Goal: Transaction & Acquisition: Purchase product/service

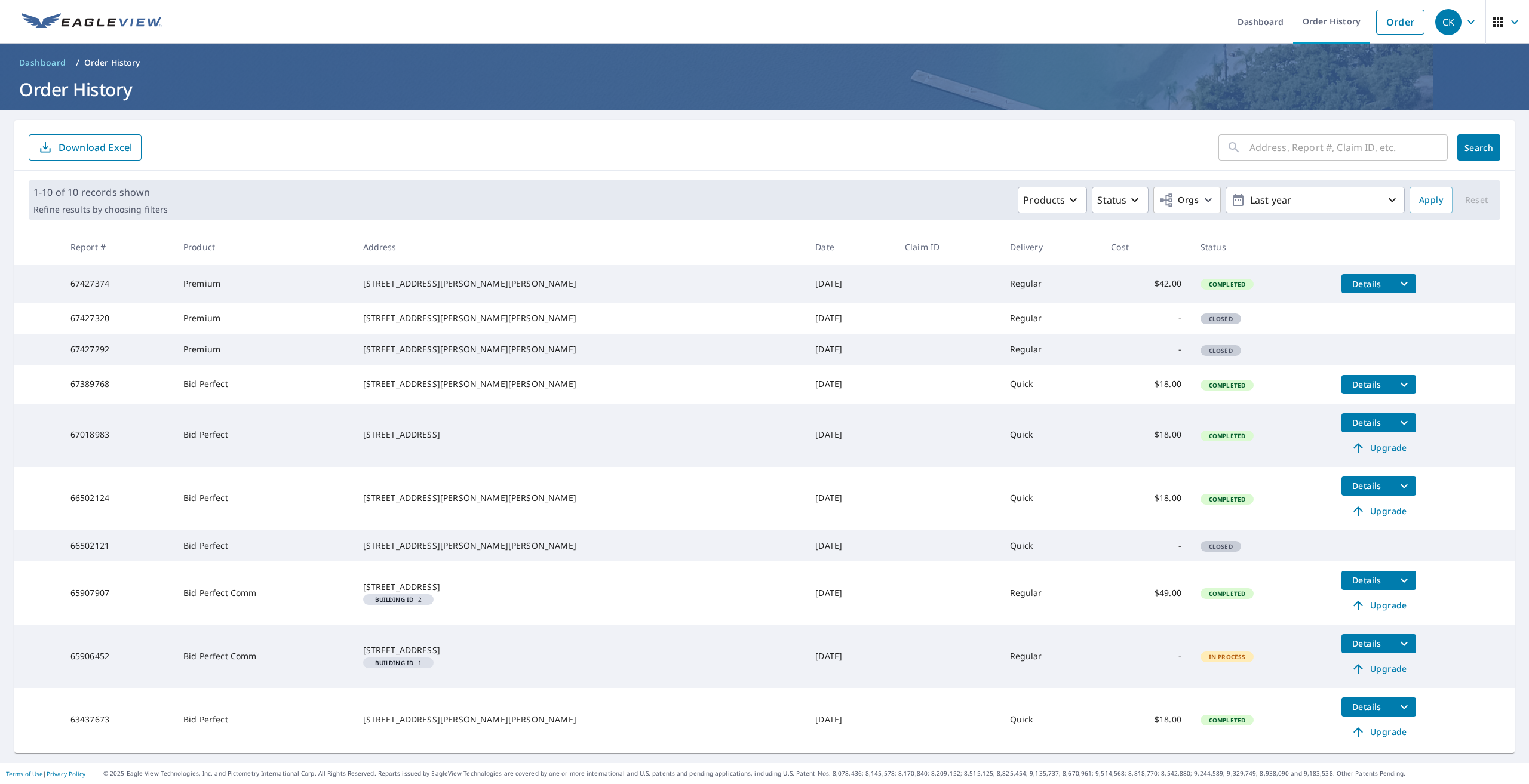
scroll to position [43, 0]
click at [37, 57] on span "Dashboard" at bounding box center [43, 62] width 47 height 12
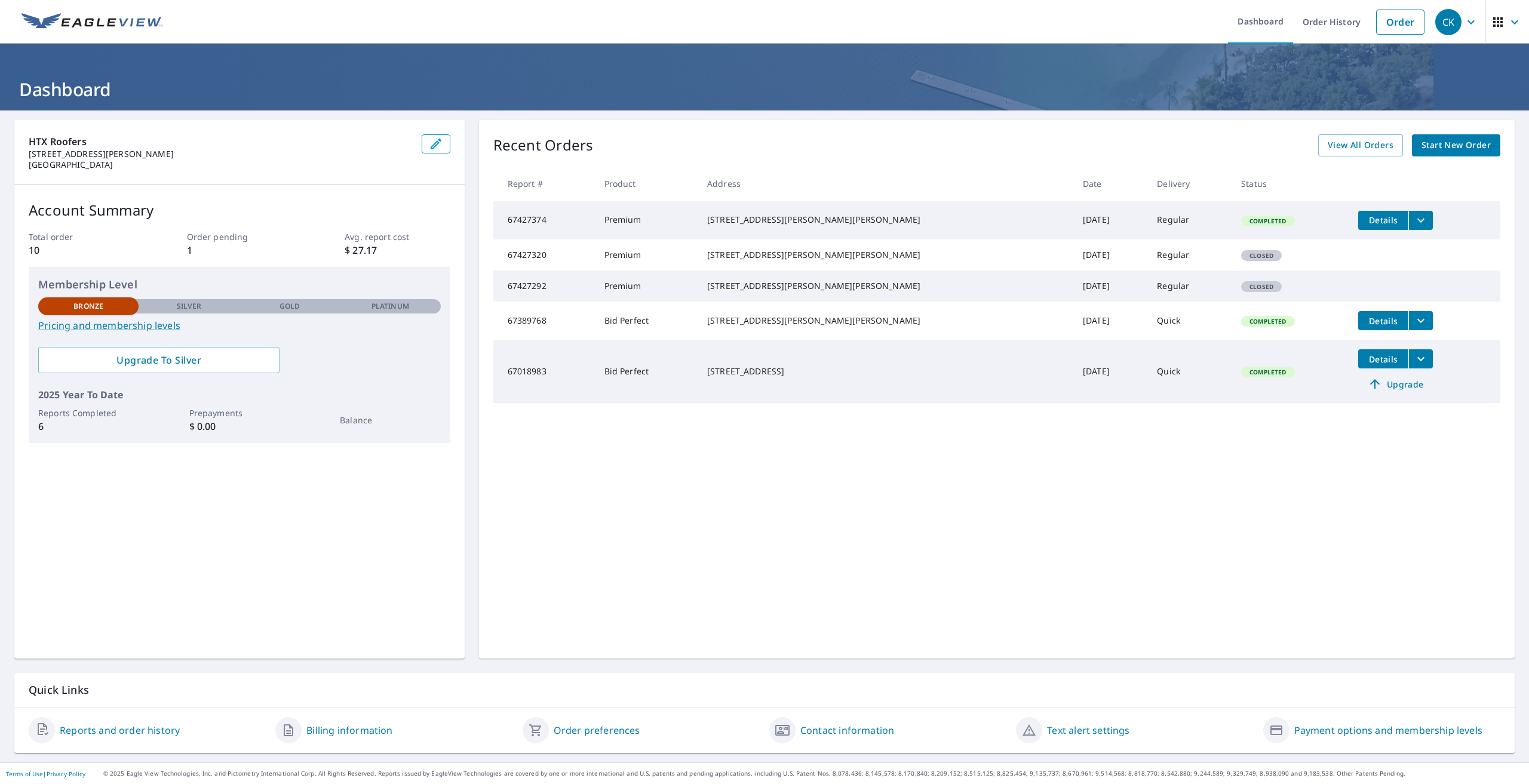
click at [1439, 147] on span "Start New Order" at bounding box center [1456, 145] width 69 height 15
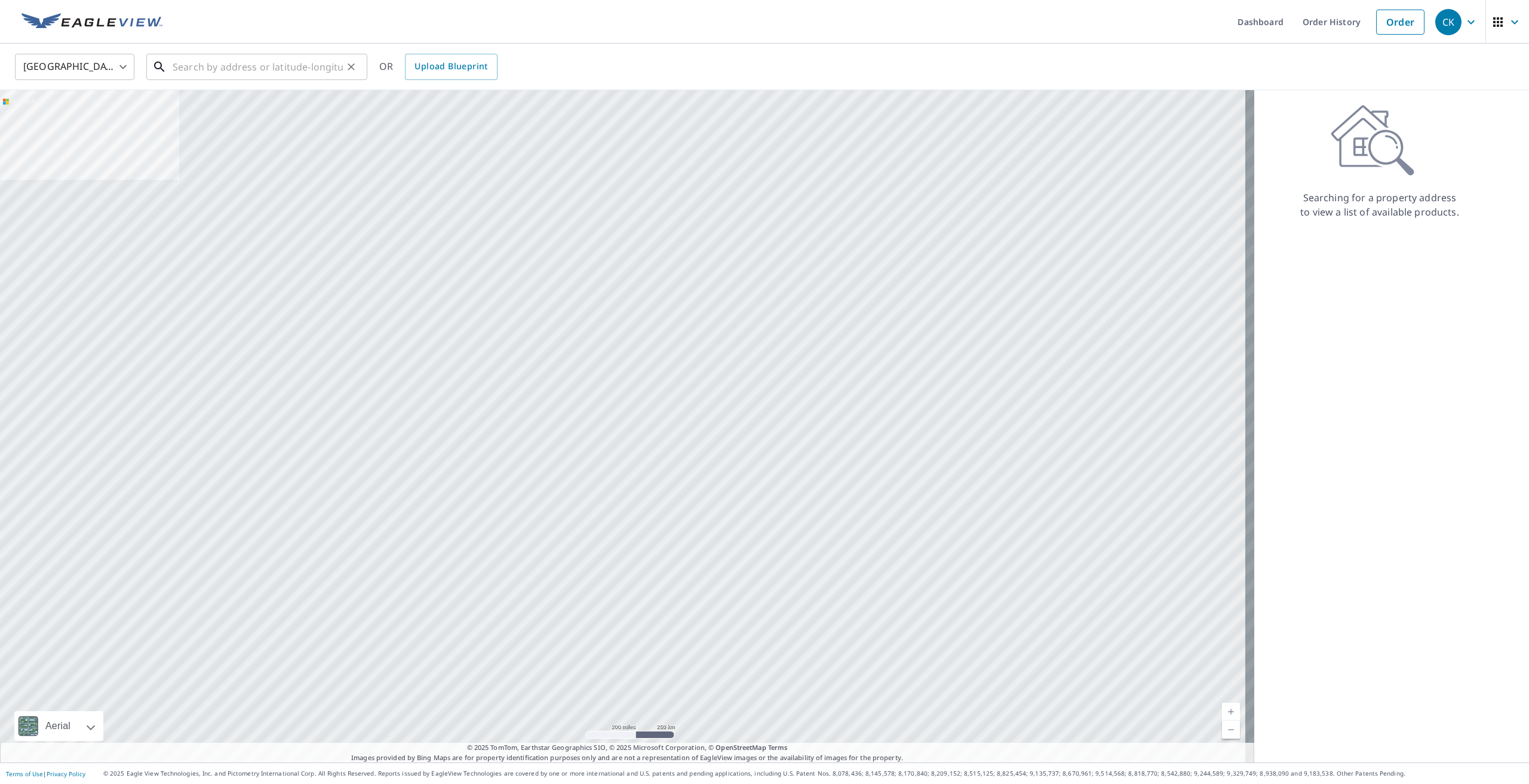
click at [240, 69] on input "text" at bounding box center [257, 67] width 170 height 34
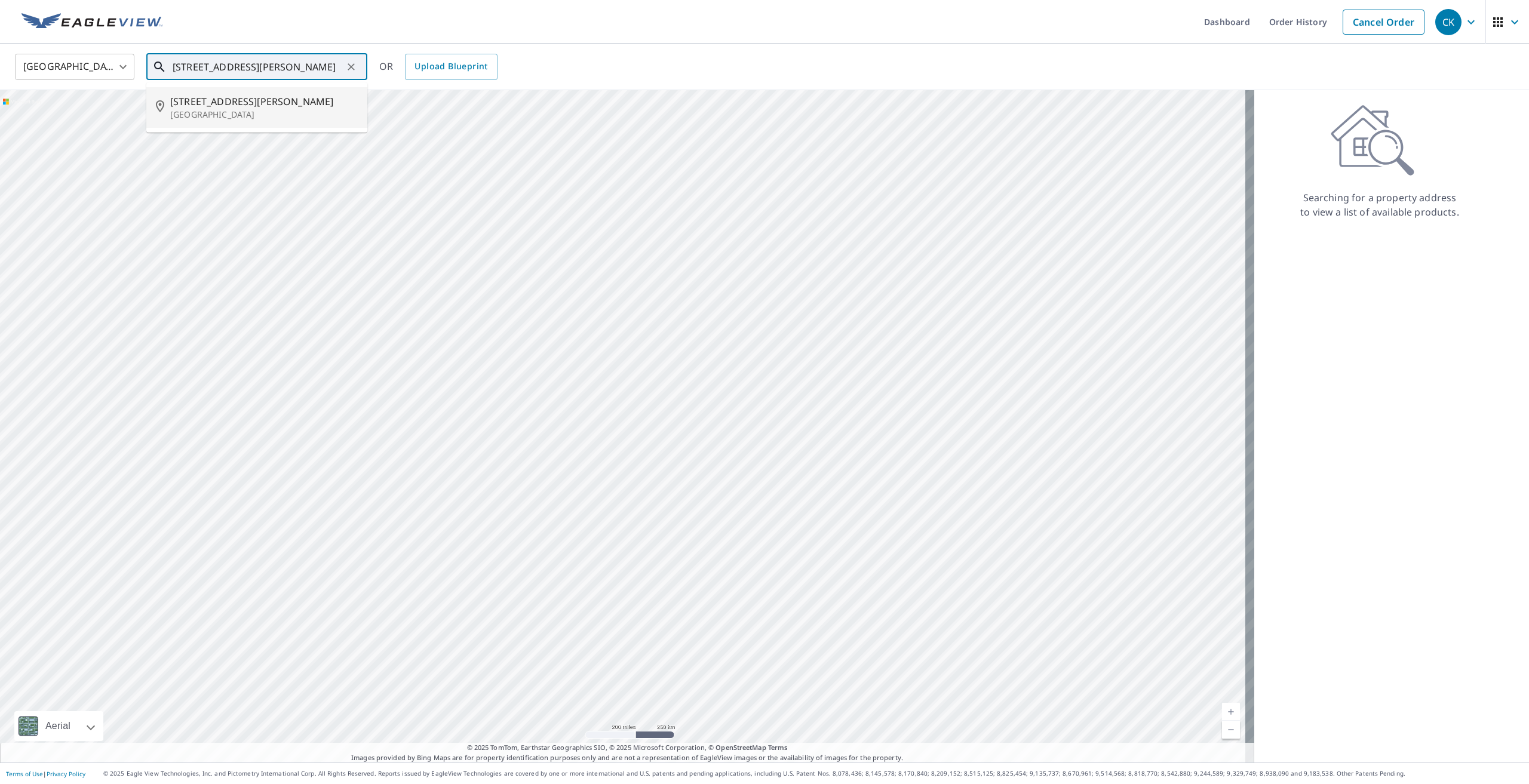
click at [250, 97] on span "[STREET_ADDRESS][PERSON_NAME]" at bounding box center [264, 101] width 187 height 15
type input "[STREET_ADDRESS][PERSON_NAME][PERSON_NAME]"
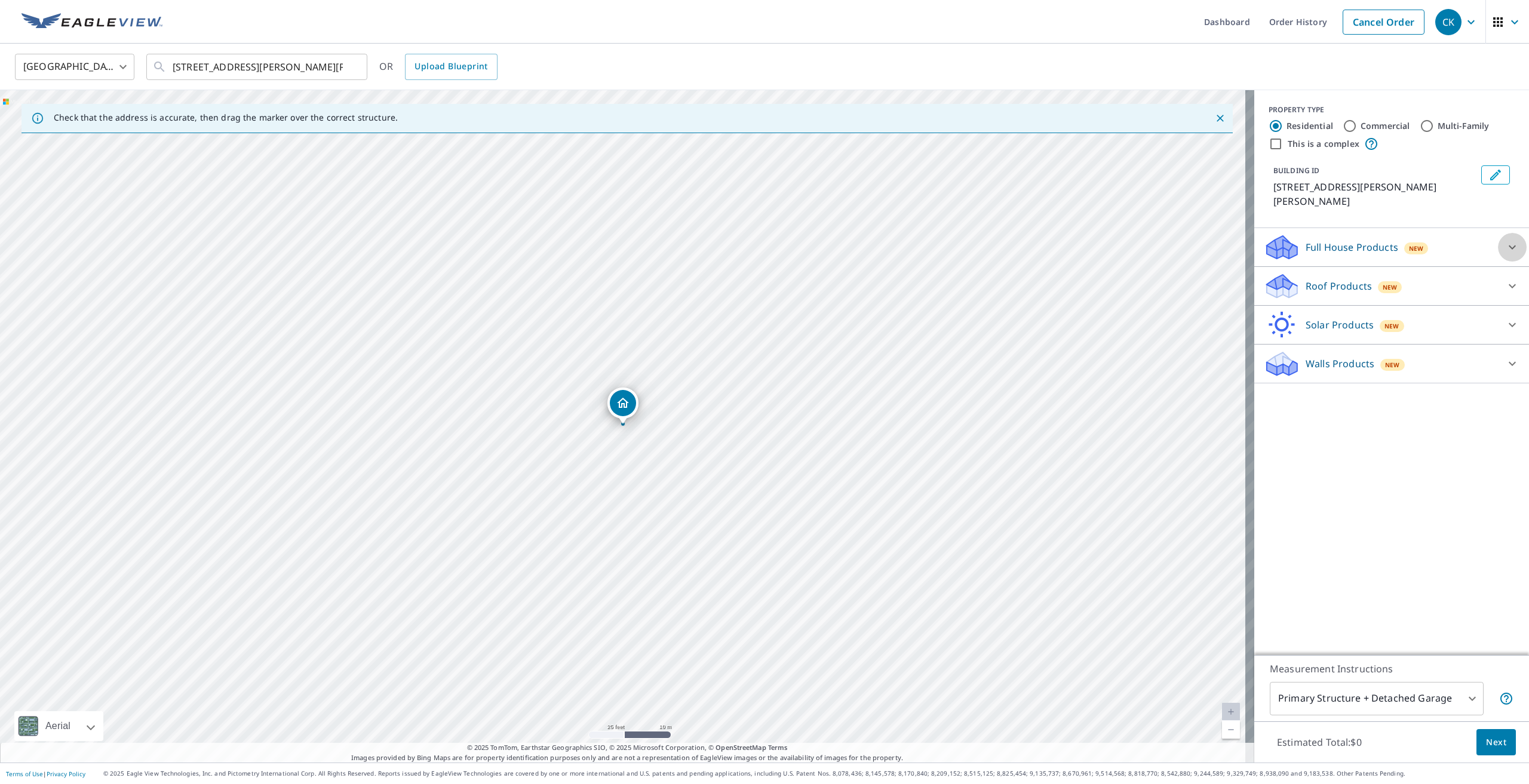
click at [1505, 240] on icon at bounding box center [1512, 247] width 15 height 15
click at [1498, 383] on div at bounding box center [1512, 397] width 29 height 29
click at [1505, 312] on icon at bounding box center [1512, 319] width 15 height 15
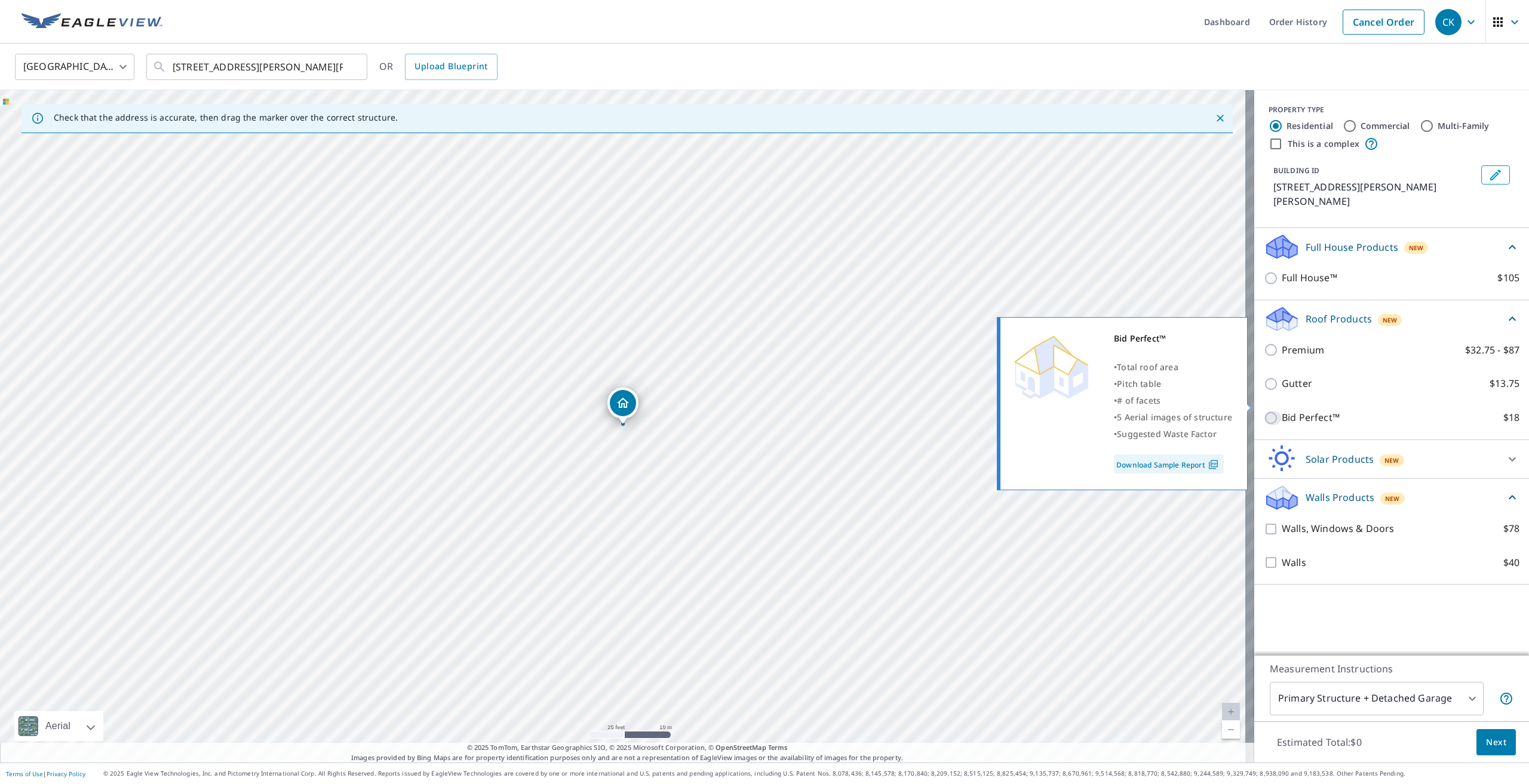
click at [1264, 411] on input "Bid Perfect™ $18" at bounding box center [1273, 418] width 18 height 15
checkbox input "true"
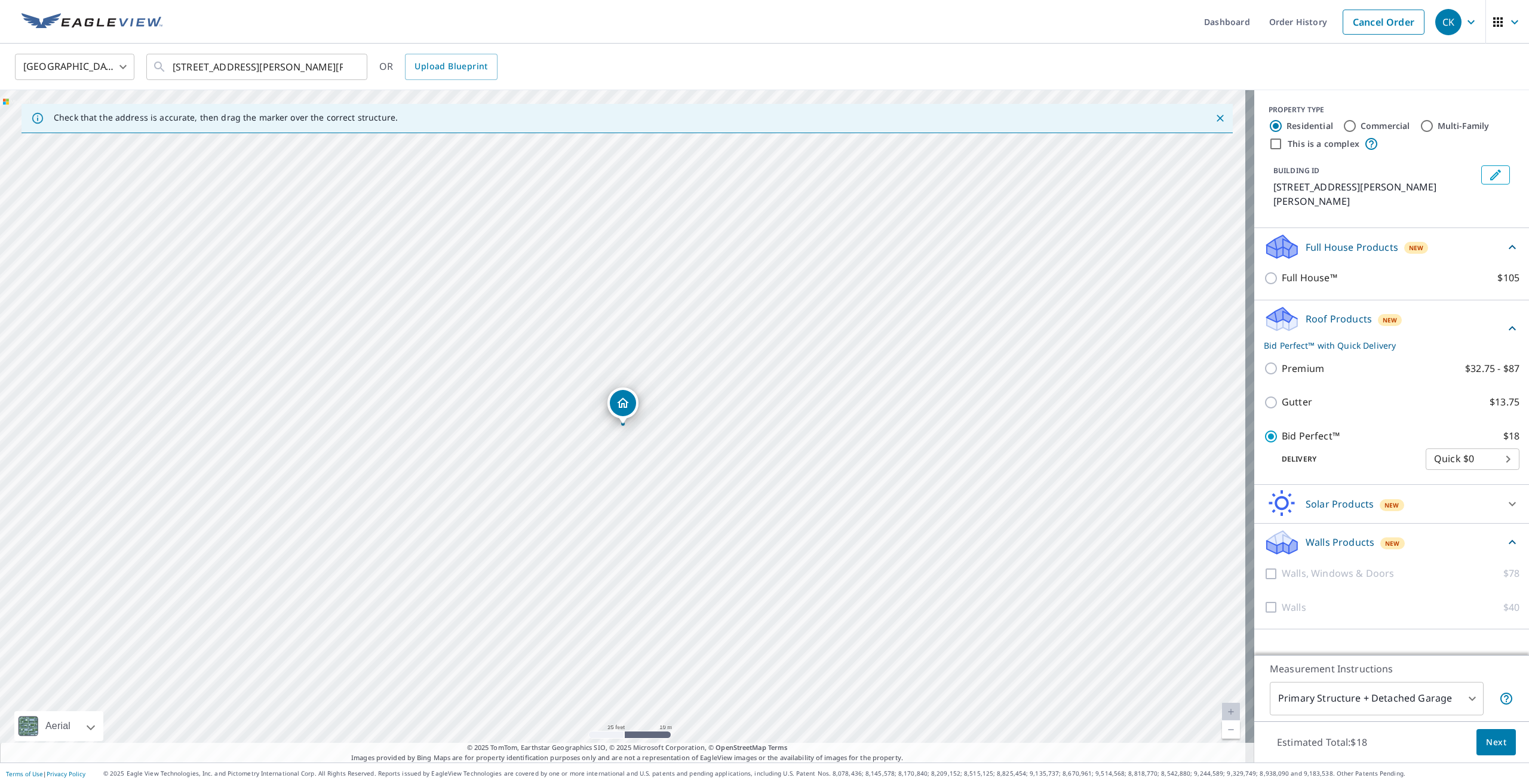
click at [1446, 701] on body "CK CK Dashboard Order History Cancel Order CK [GEOGRAPHIC_DATA] [GEOGRAPHIC_DAT…" at bounding box center [764, 392] width 1529 height 784
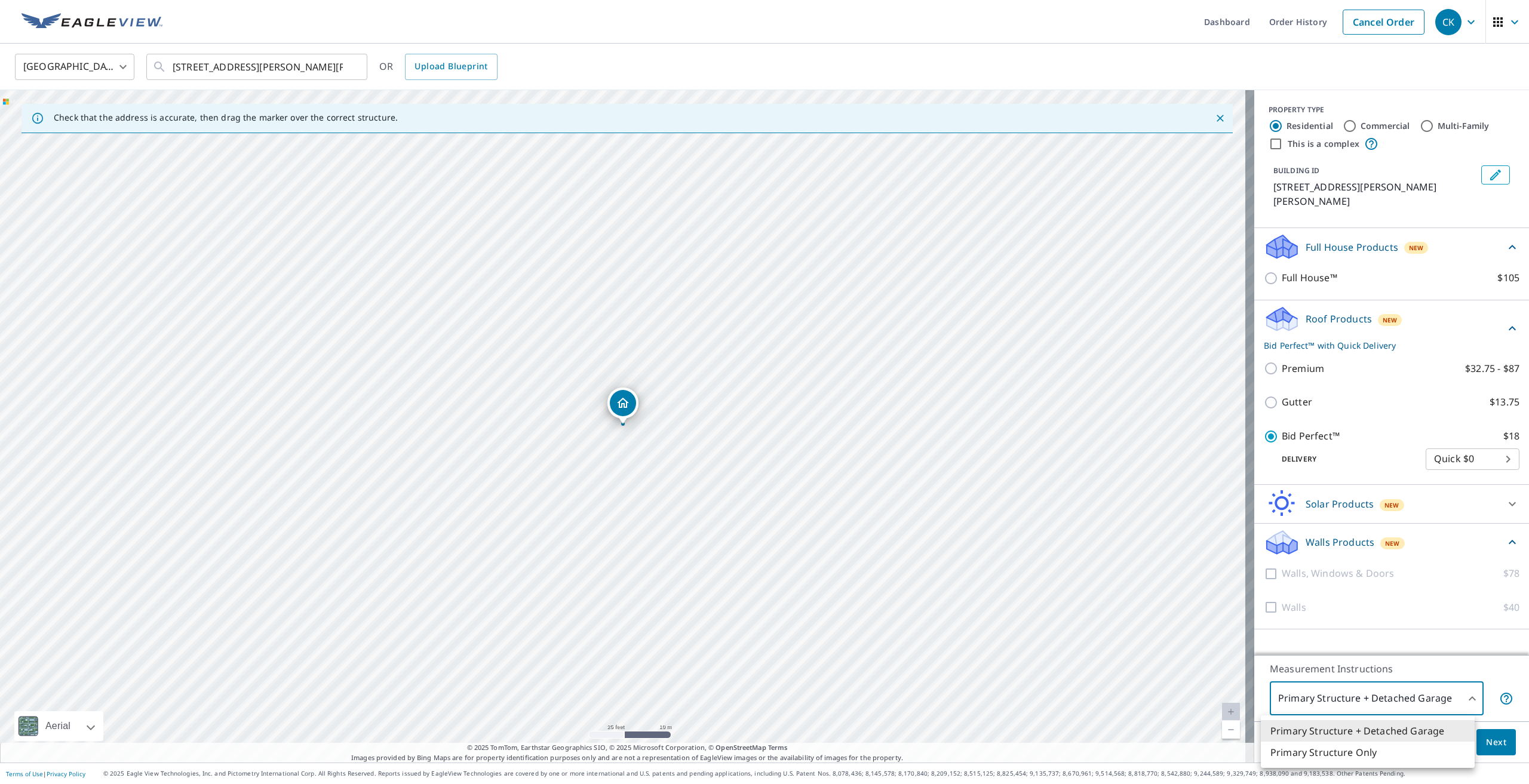
click at [1358, 752] on li "Primary Structure Only" at bounding box center [1368, 752] width 214 height 22
type input "2"
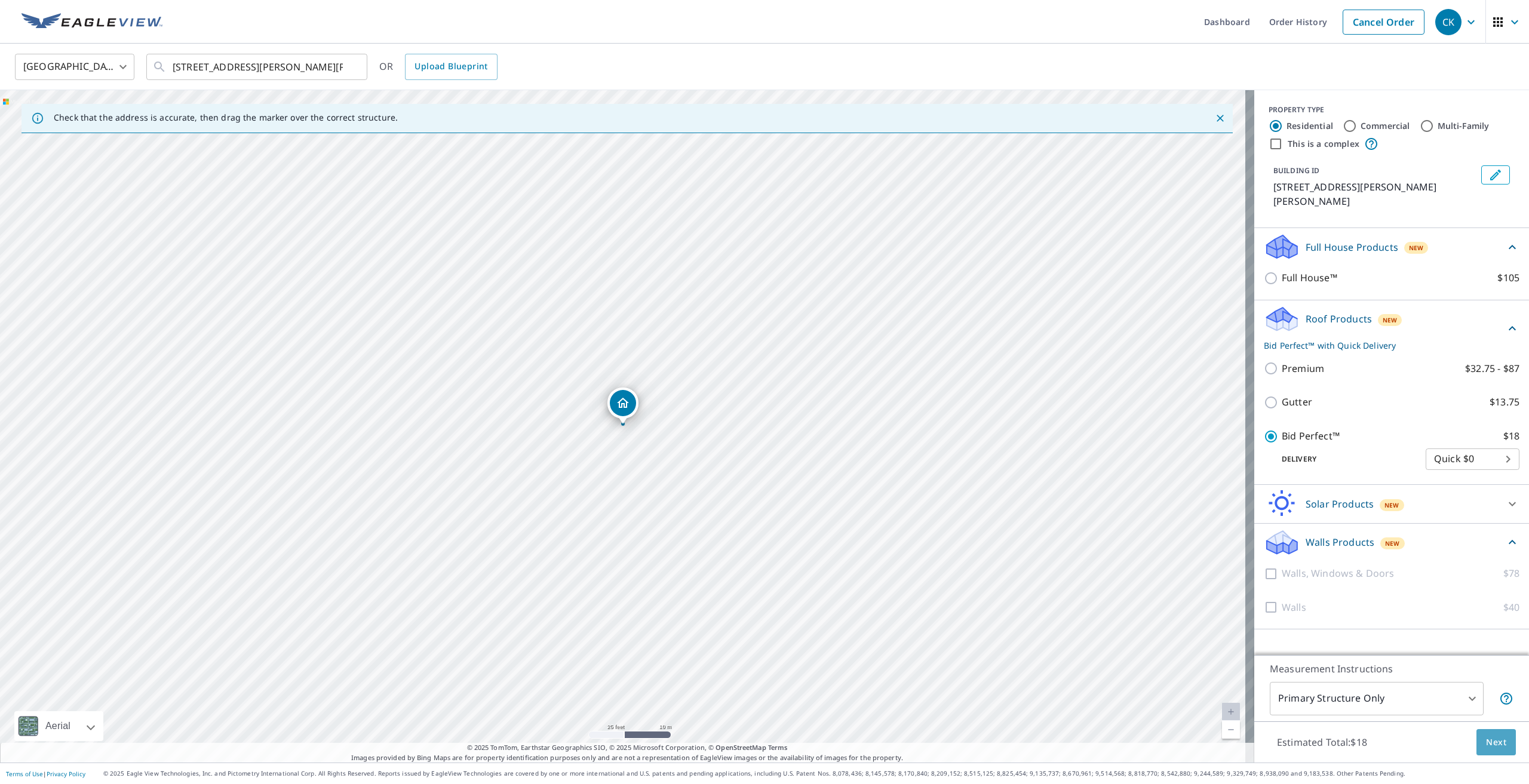
click at [1495, 747] on span "Next" at bounding box center [1497, 742] width 20 height 15
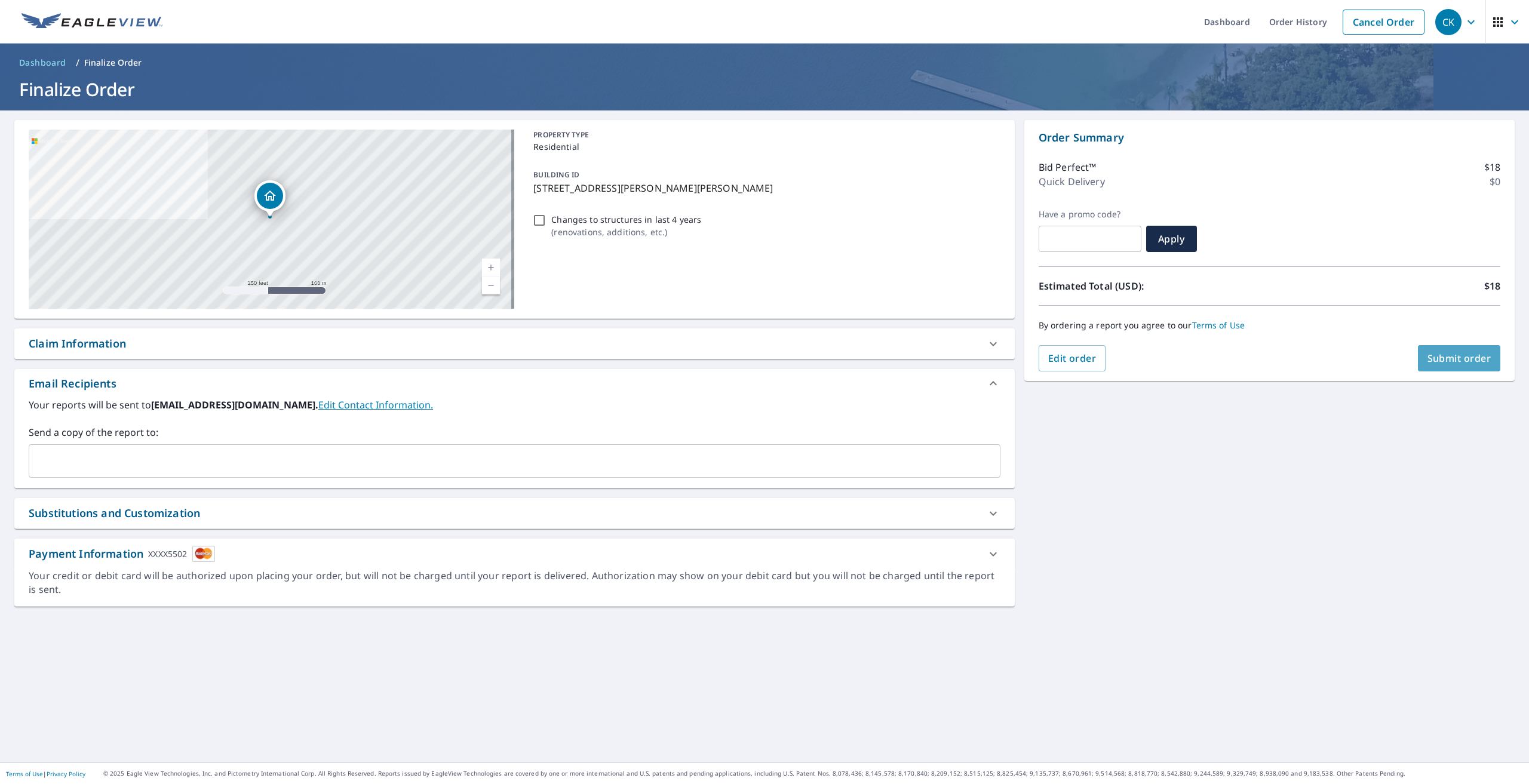
click at [1456, 365] on button "Submit order" at bounding box center [1460, 358] width 83 height 26
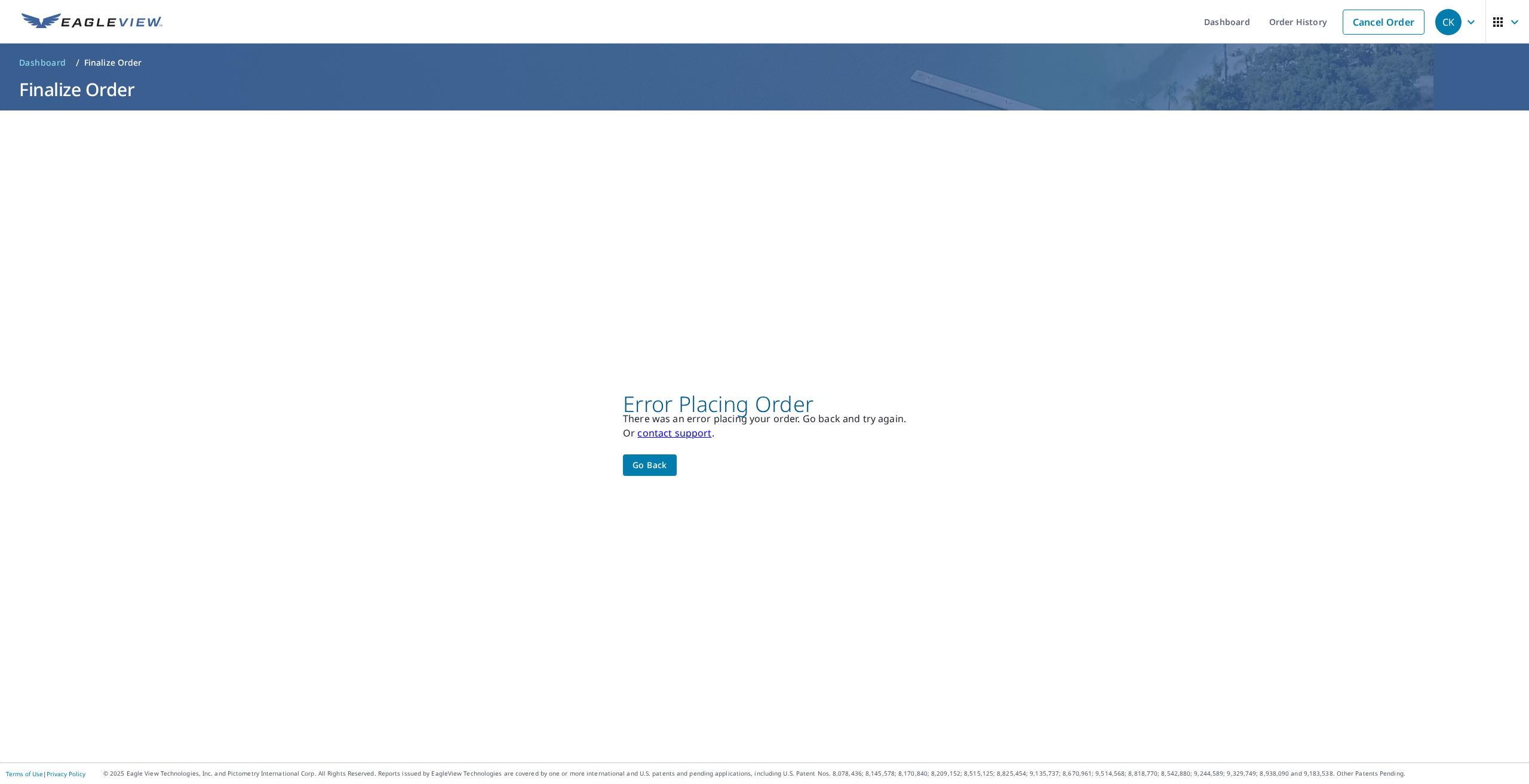
click at [656, 469] on span "Go back" at bounding box center [650, 465] width 34 height 15
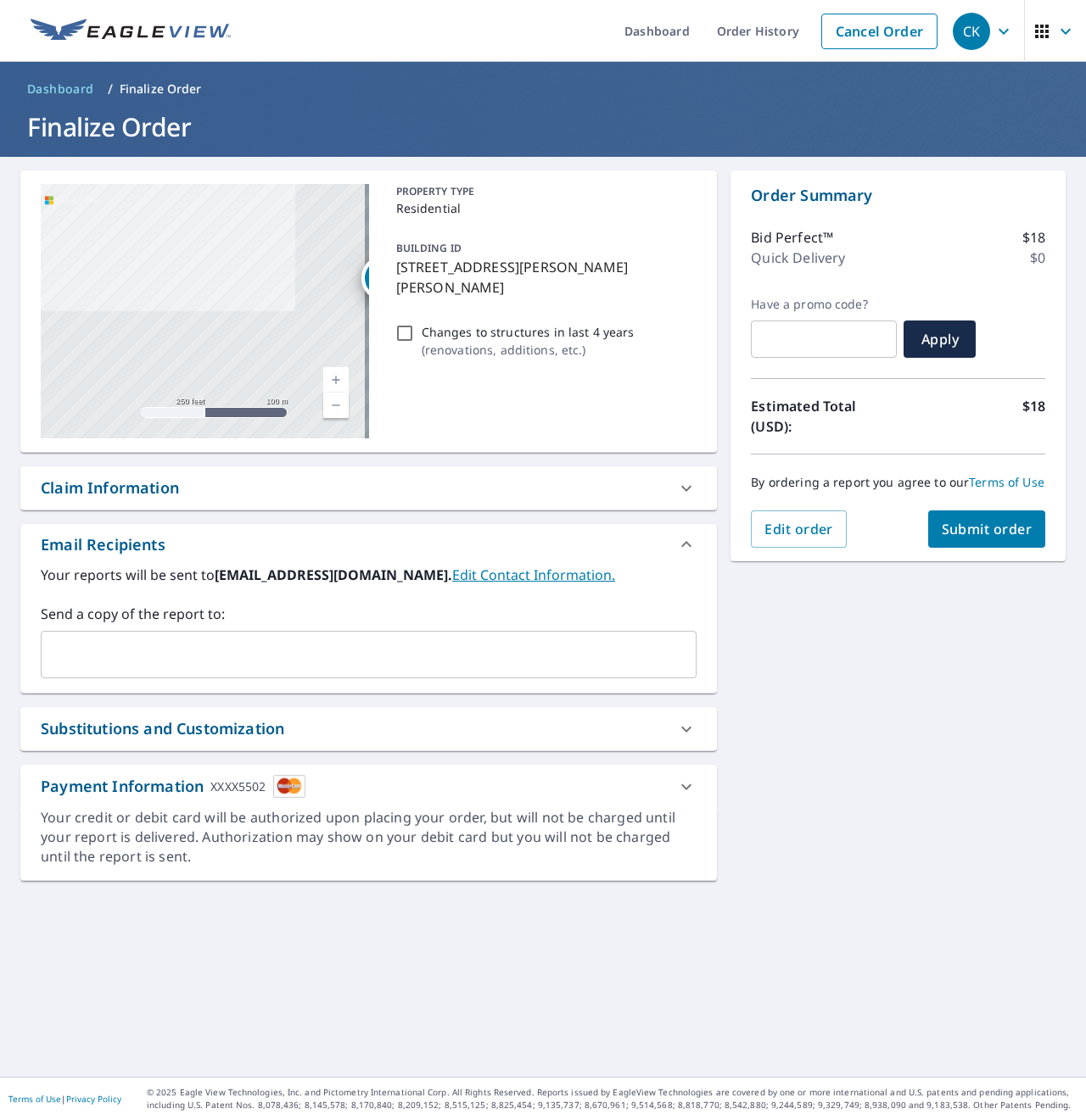
click at [971, 548] on button "Submit order" at bounding box center [987, 528] width 118 height 37
